Goal: Information Seeking & Learning: Learn about a topic

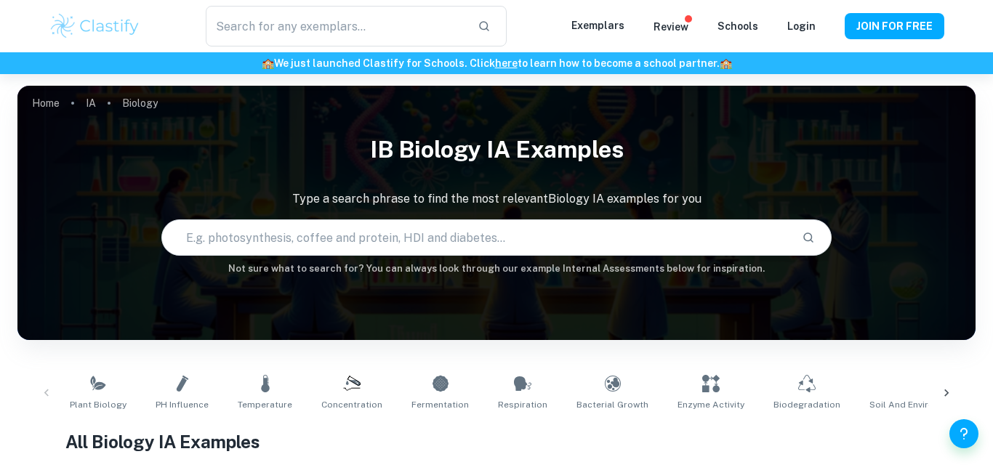
scroll to position [665, 0]
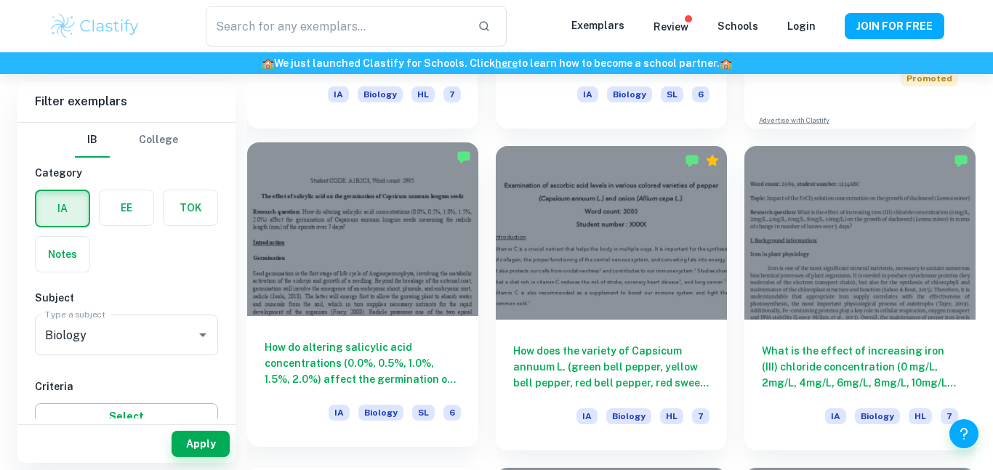
click at [302, 244] on div at bounding box center [362, 228] width 231 height 173
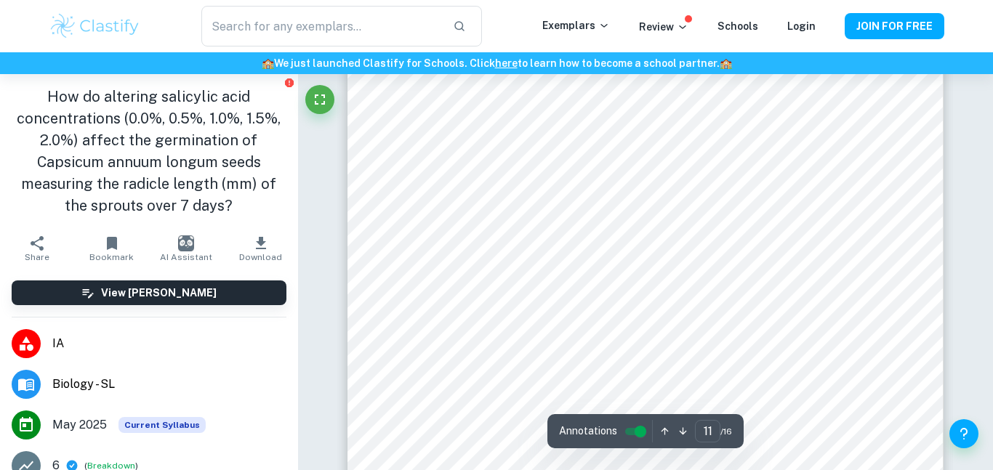
scroll to position [9062, 0]
type input "16"
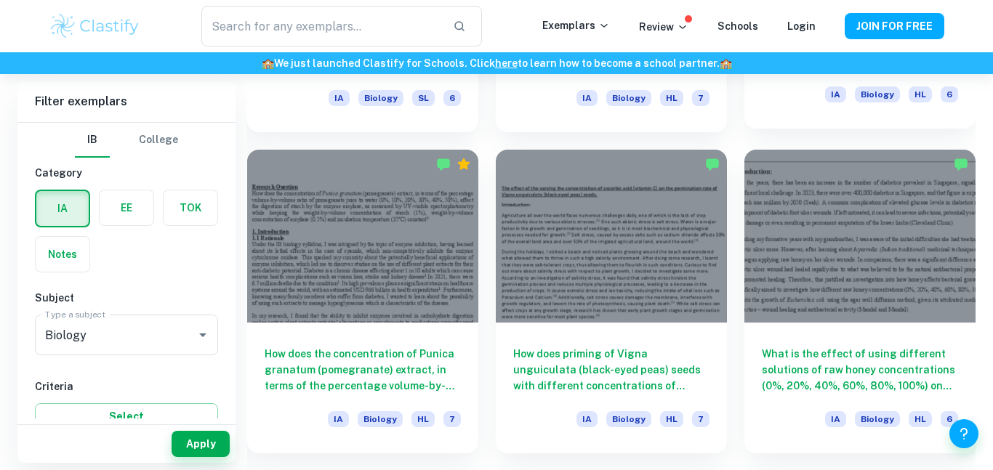
scroll to position [1628, 0]
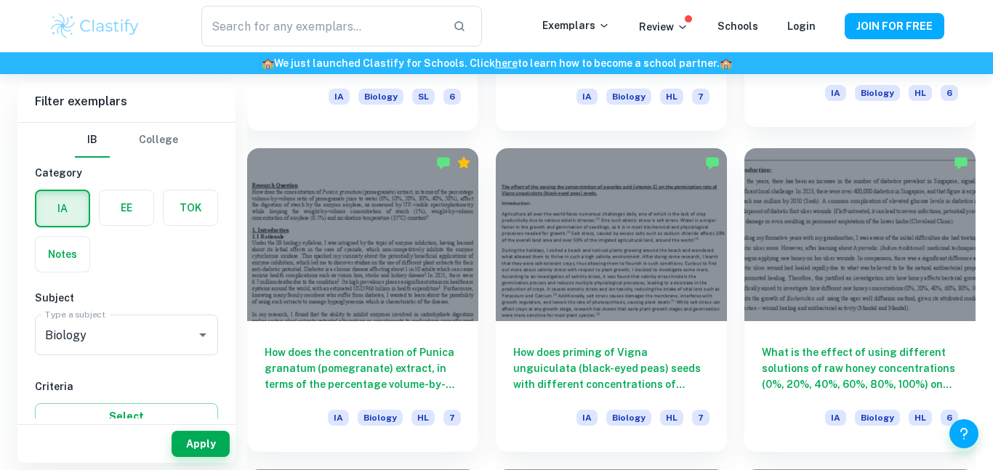
click at [825, 218] on div at bounding box center [859, 234] width 231 height 173
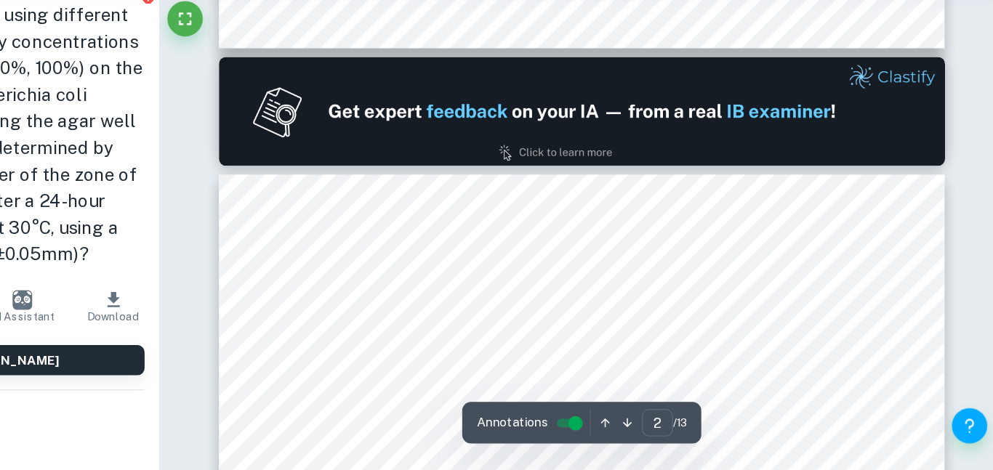
scroll to position [808, 0]
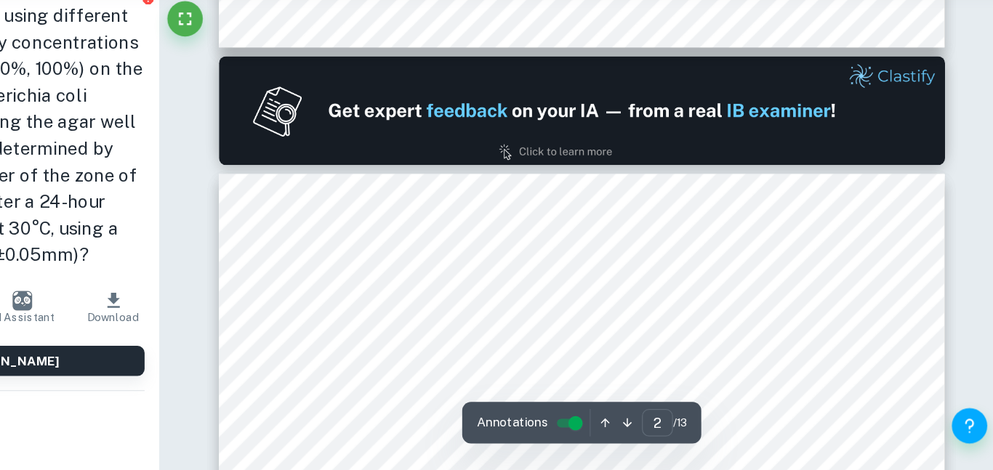
type input "1"
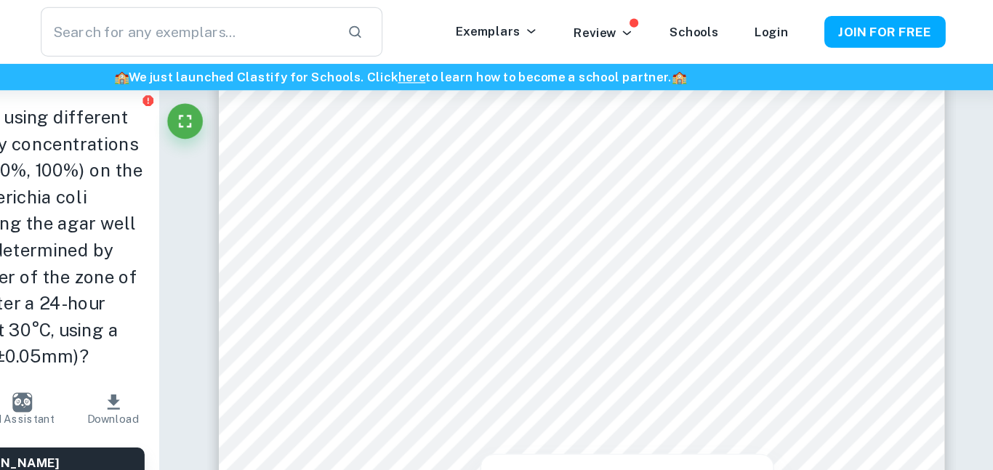
scroll to position [29, 0]
